Goal: Task Accomplishment & Management: Manage account settings

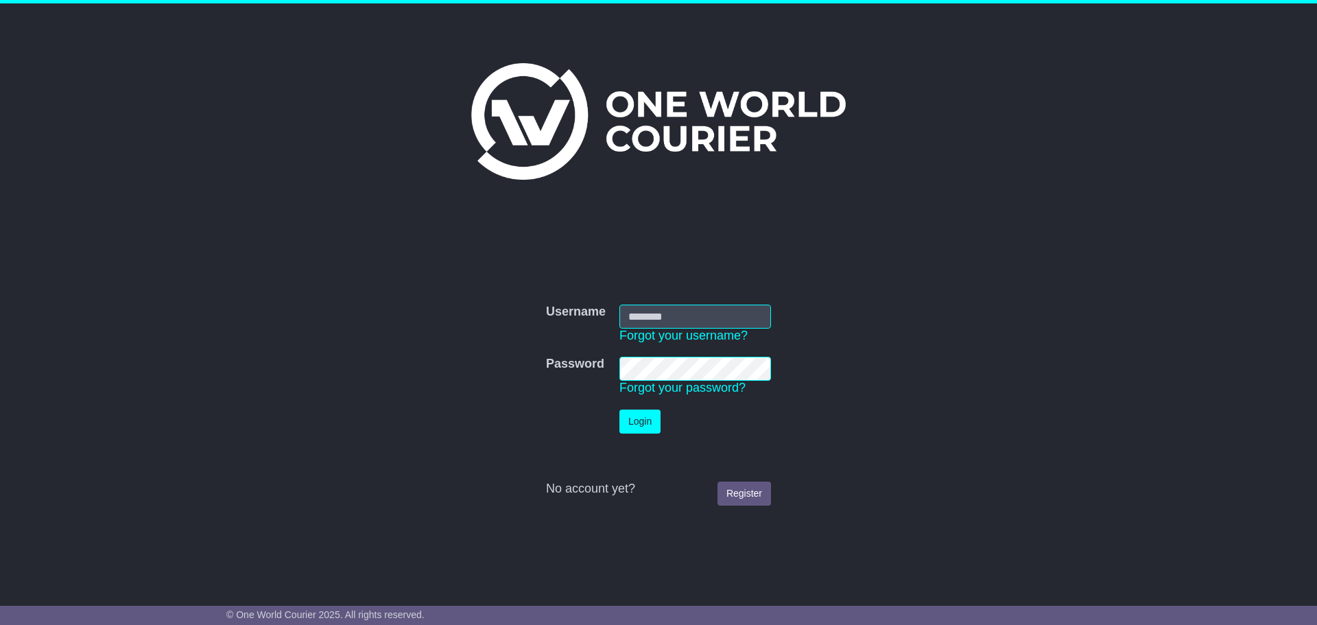
type input "**********"
click at [645, 428] on button "Login" at bounding box center [640, 422] width 41 height 24
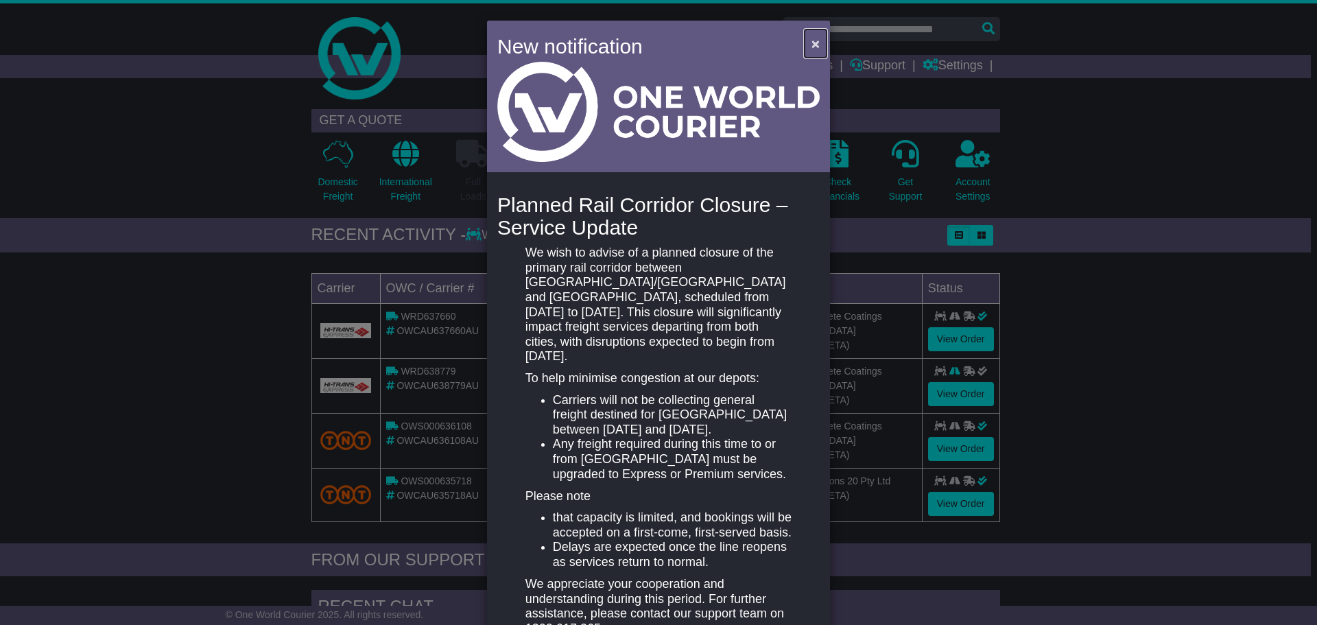
click at [818, 47] on button "×" at bounding box center [816, 44] width 22 height 28
